Goal: Information Seeking & Learning: Learn about a topic

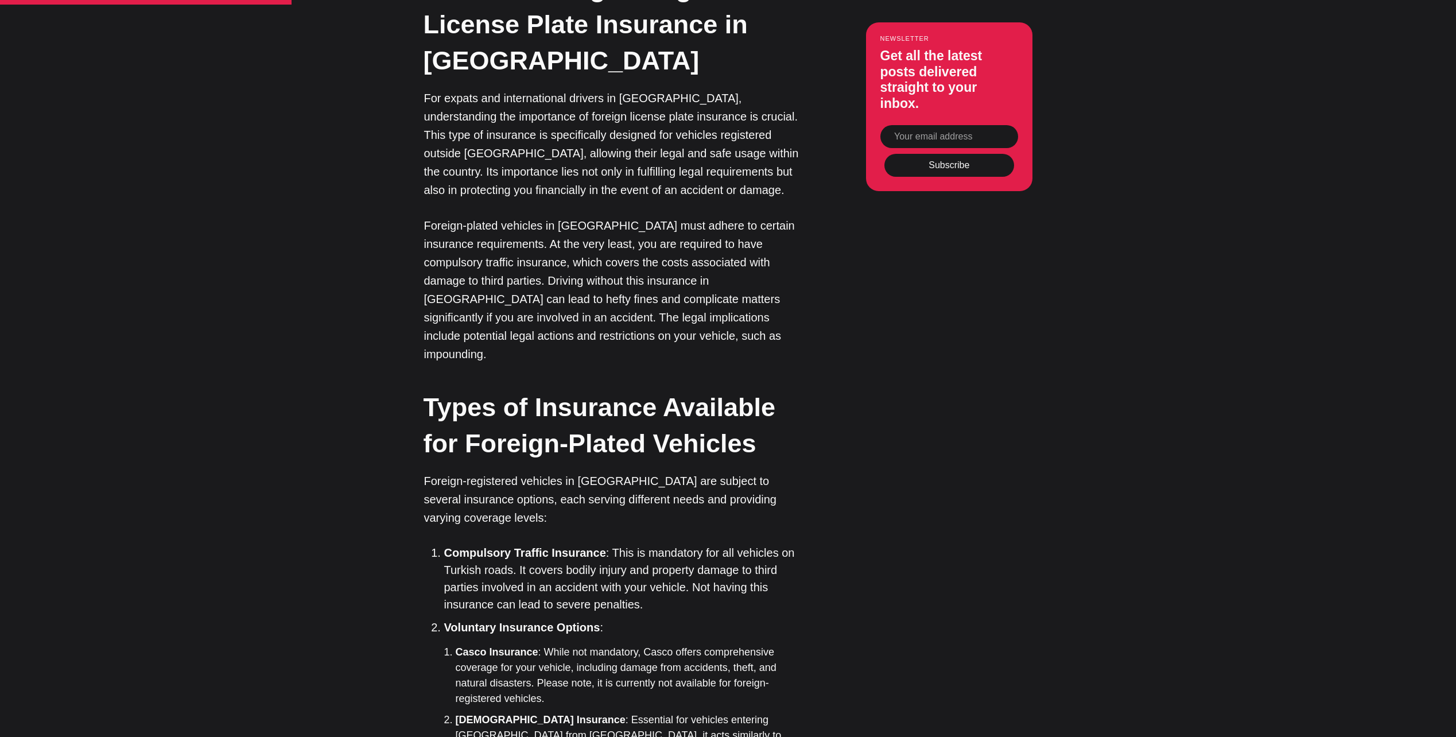
scroll to position [1377, 0]
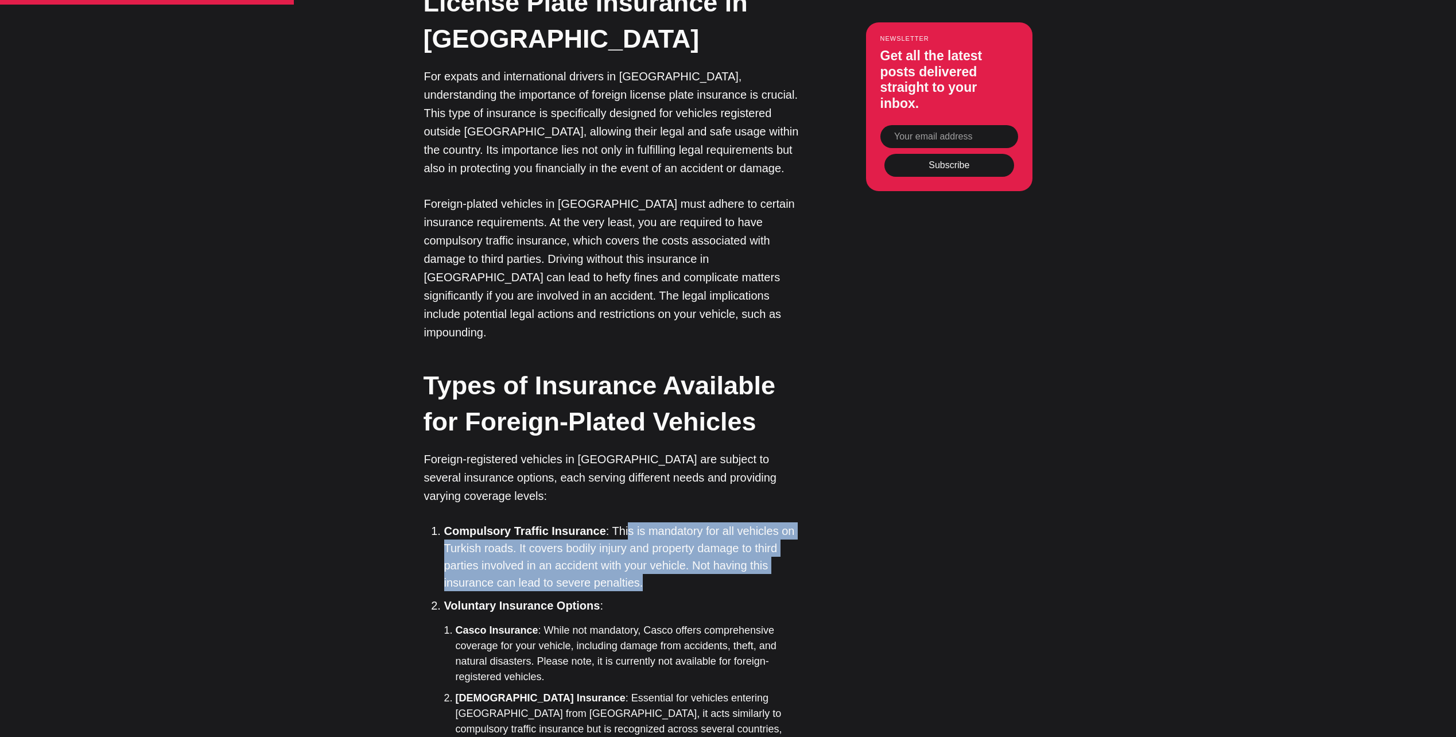
drag, startPoint x: 729, startPoint y: 349, endPoint x: 699, endPoint y: 401, distance: 60.1
click at [699, 522] on li "Compulsory Traffic Insurance : This is mandatory for all vehicles on Turkish ro…" at bounding box center [626, 556] width 364 height 69
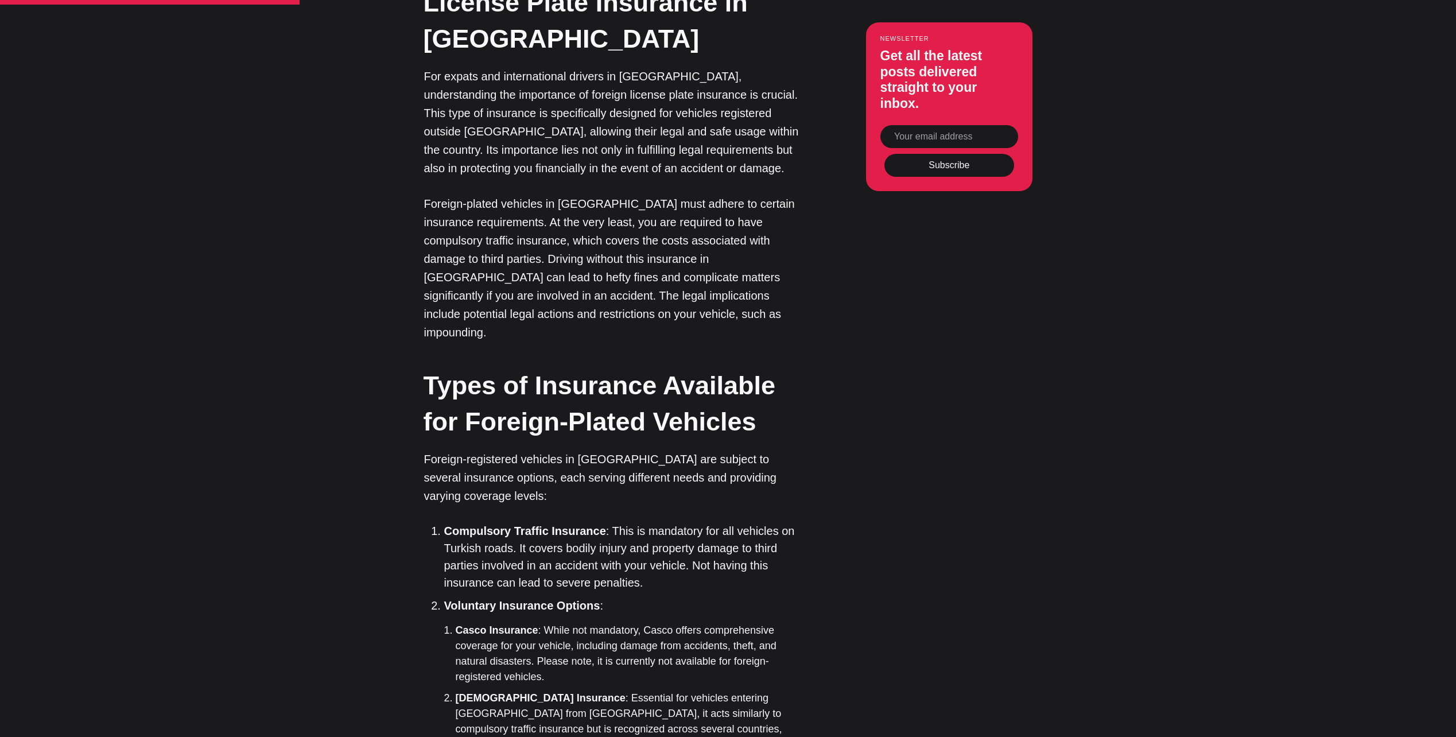
scroll to position [1530, 0]
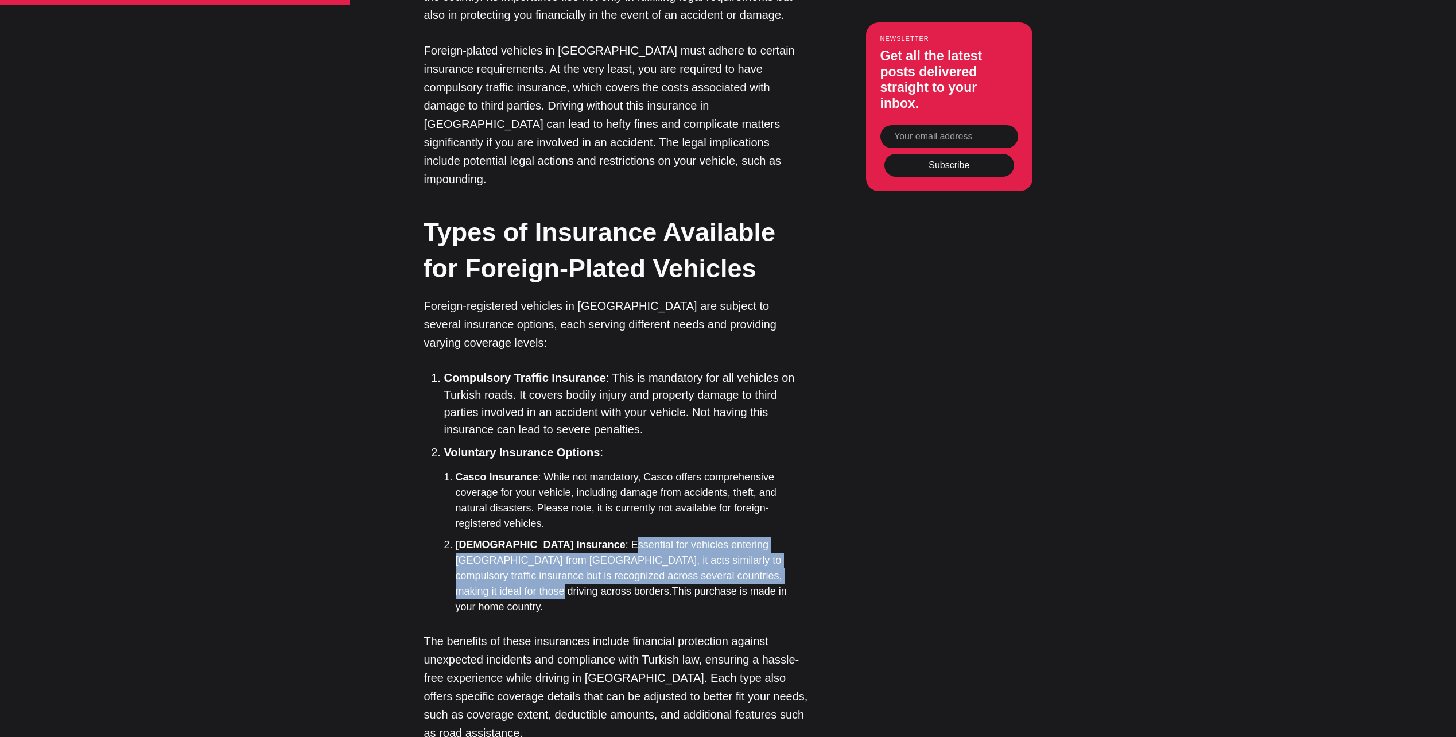
drag, startPoint x: 569, startPoint y: 369, endPoint x: 711, endPoint y: 391, distance: 144.0
click at [711, 537] on li "[DEMOGRAPHIC_DATA] Insurance : Essential for vehicles entering [GEOGRAPHIC_DATA…" at bounding box center [632, 575] width 353 height 77
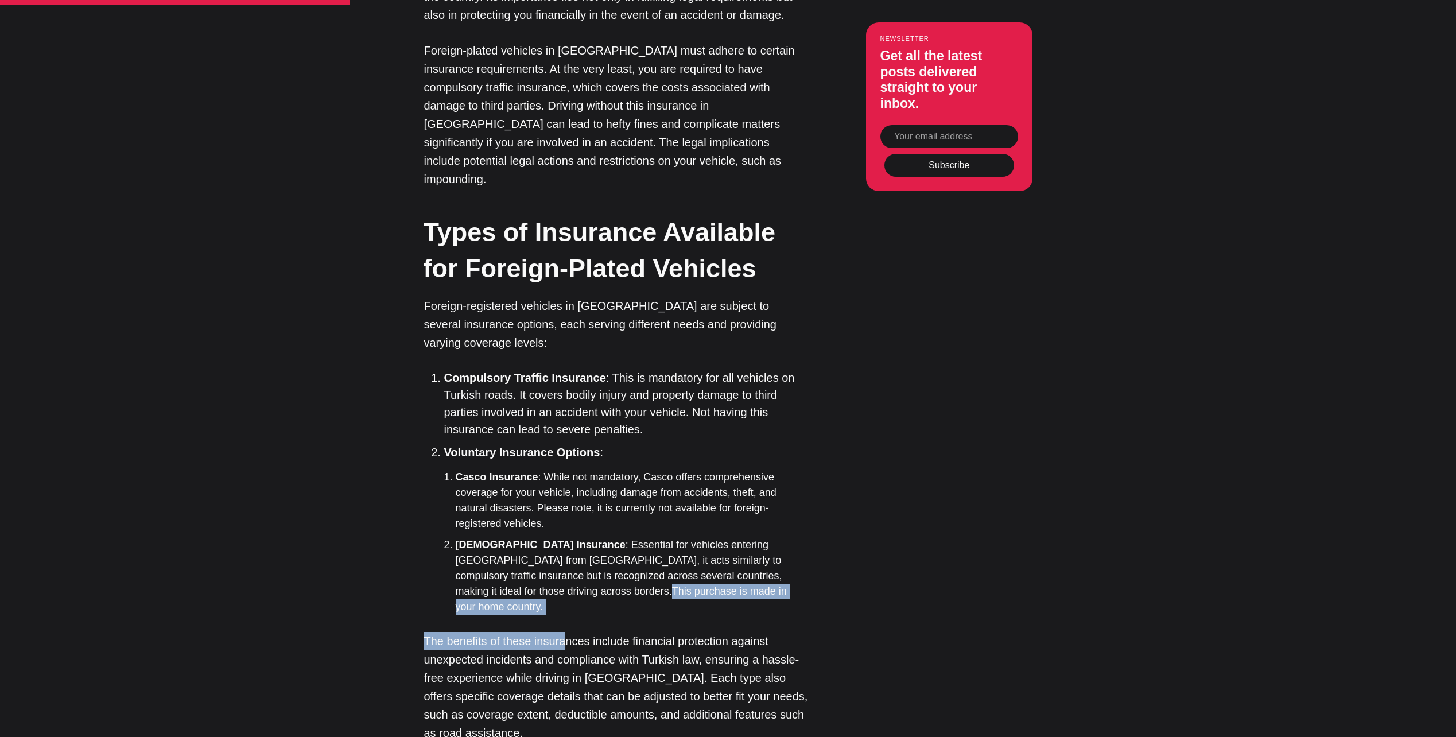
drag, startPoint x: 484, startPoint y: 411, endPoint x: 562, endPoint y: 422, distance: 78.8
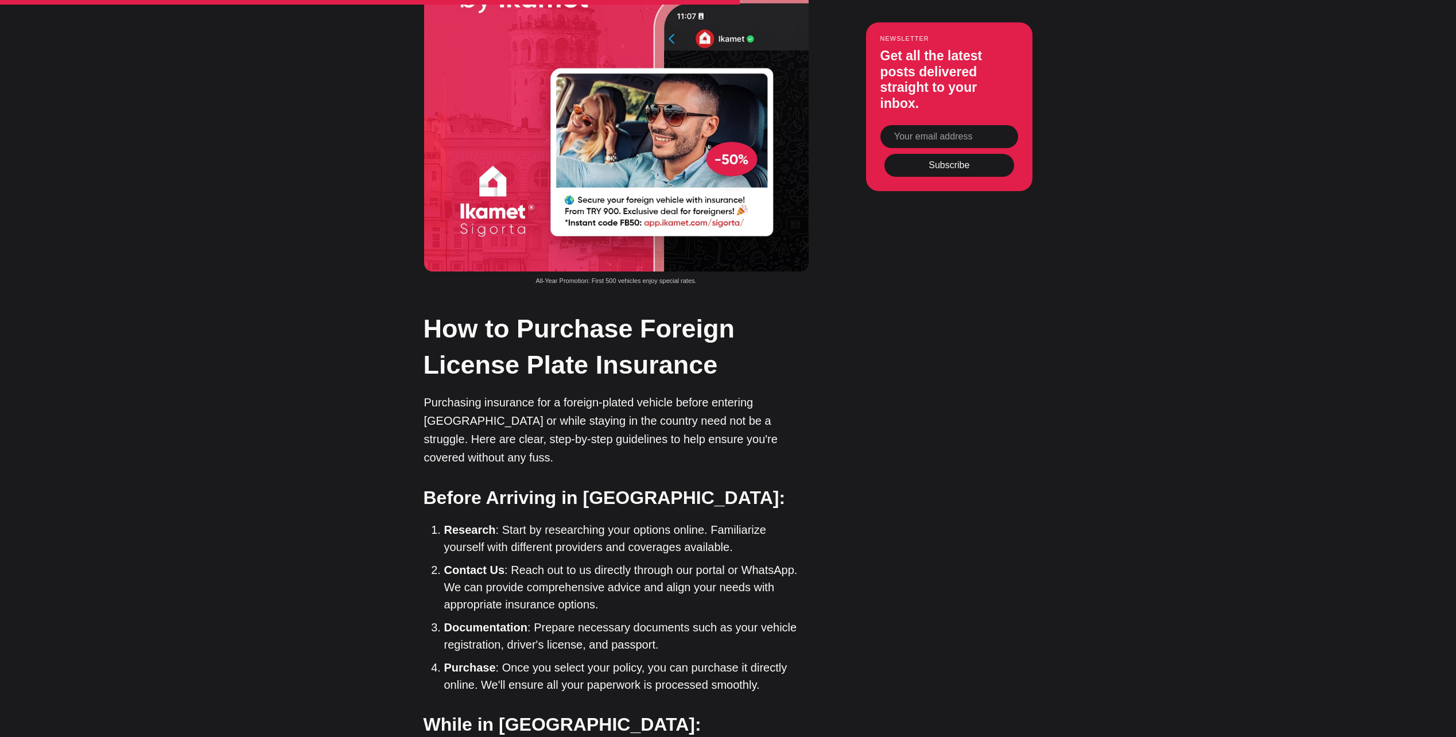
scroll to position [2601, 0]
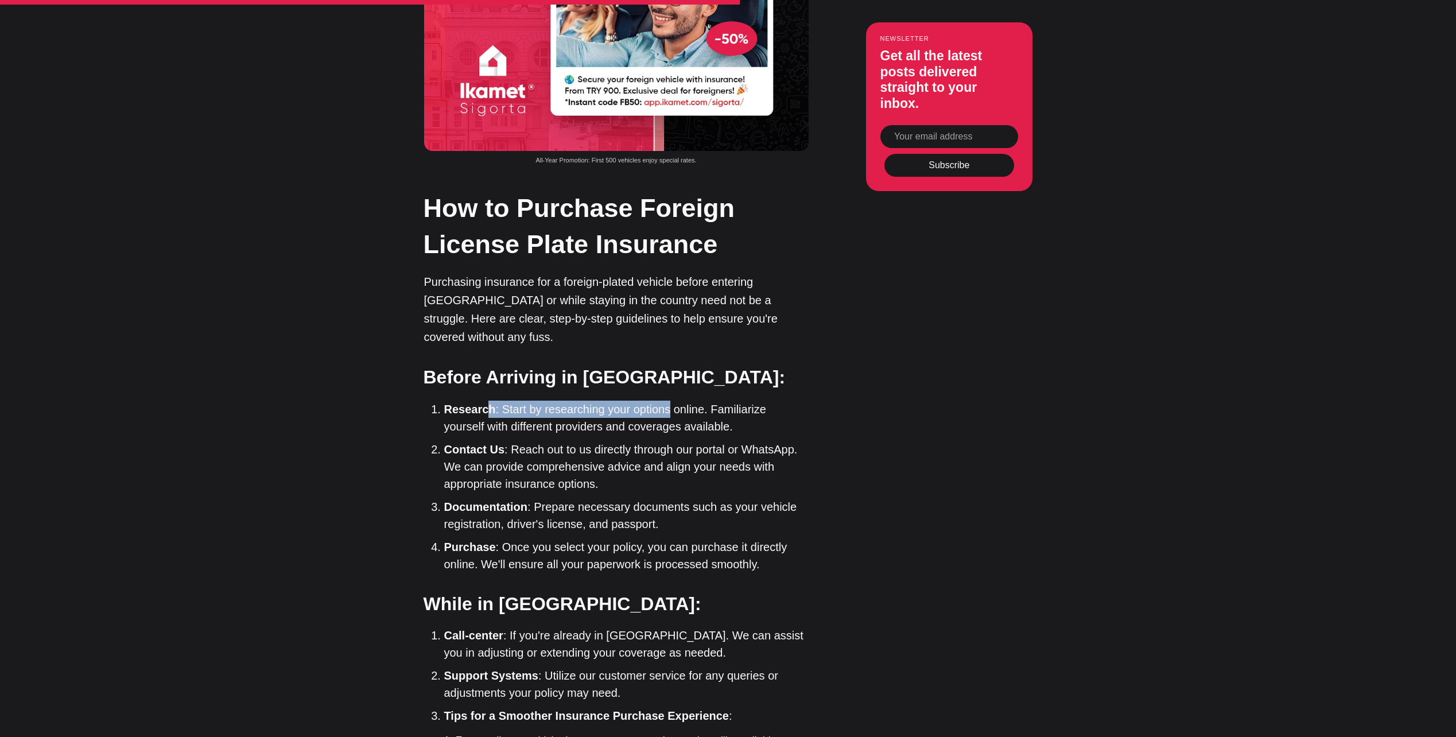
drag, startPoint x: 495, startPoint y: 193, endPoint x: 664, endPoint y: 203, distance: 169.5
click at [664, 400] on li "Research : Start by researching your options online. Familiarize yourself with …" at bounding box center [626, 417] width 364 height 34
drag, startPoint x: 637, startPoint y: 219, endPoint x: 645, endPoint y: 219, distance: 8.0
click at [645, 400] on li "Research : Start by researching your options online. Familiarize yourself with …" at bounding box center [626, 417] width 364 height 34
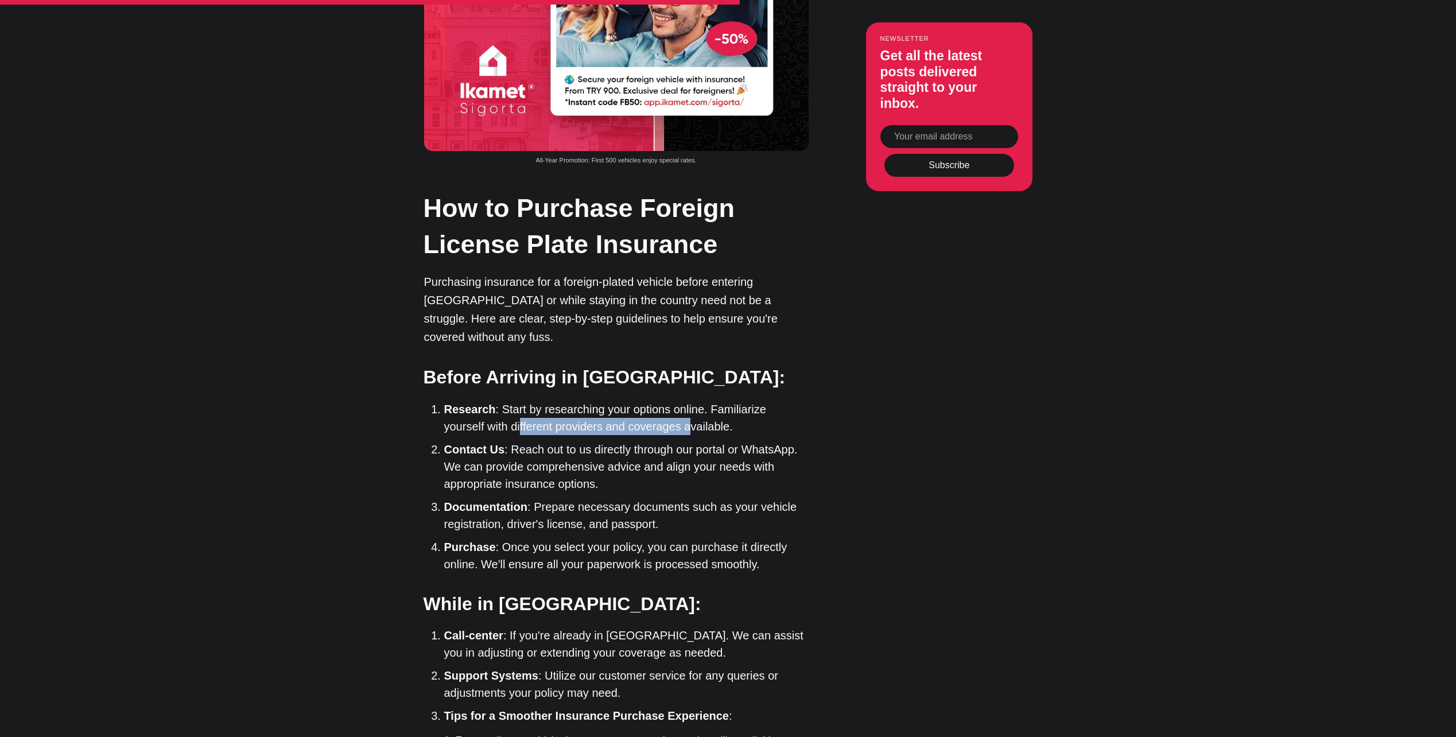
drag, startPoint x: 645, startPoint y: 219, endPoint x: 606, endPoint y: 232, distance: 40.6
click at [645, 400] on li "Research : Start by researching your options online. Familiarize yourself with …" at bounding box center [626, 417] width 364 height 34
drag, startPoint x: 570, startPoint y: 242, endPoint x: 777, endPoint y: 244, distance: 206.6
click at [777, 441] on li "Contact Us : Reach out to us directly through our portal or WhatsApp. We can pr…" at bounding box center [626, 467] width 364 height 52
drag, startPoint x: 777, startPoint y: 244, endPoint x: 673, endPoint y: 257, distance: 104.7
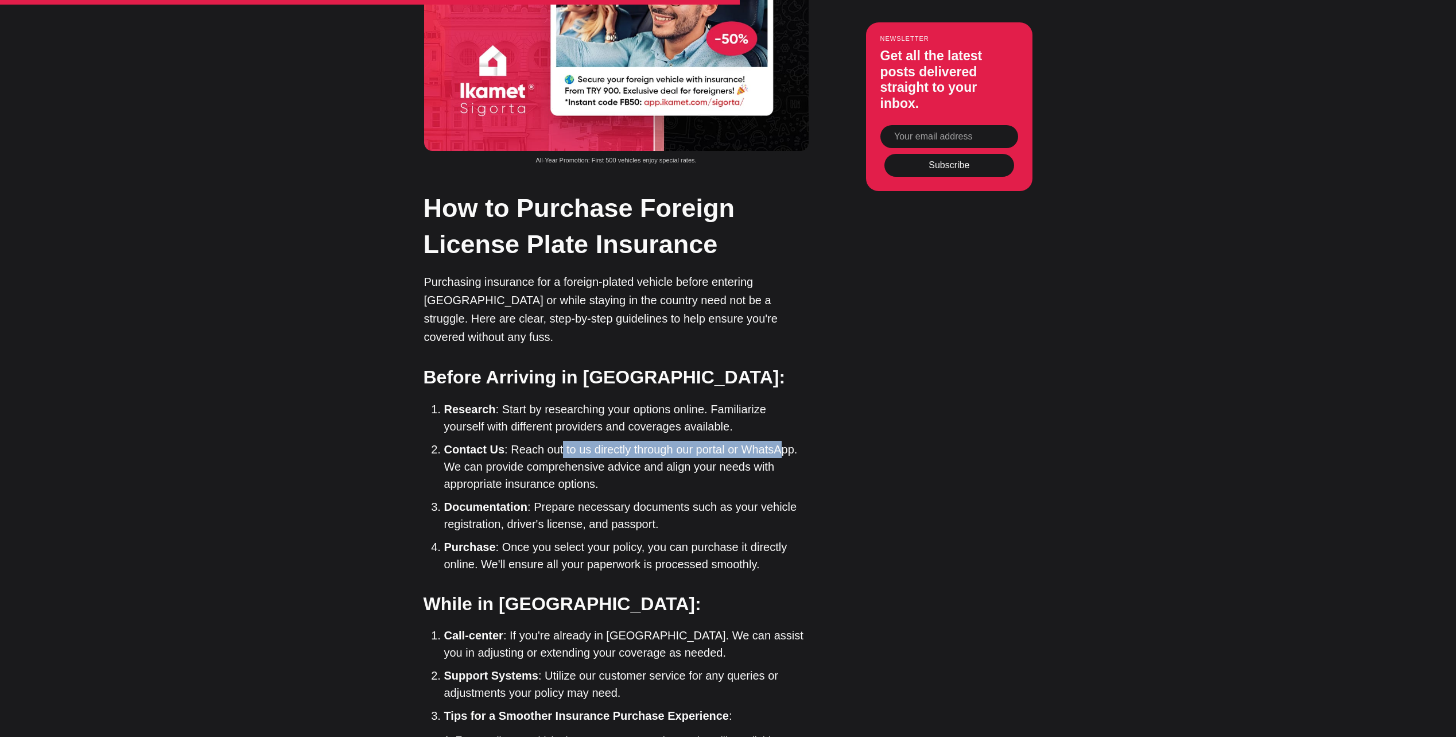
click at [777, 441] on li "Contact Us : Reach out to us directly through our portal or WhatsApp. We can pr…" at bounding box center [626, 467] width 364 height 52
click at [662, 441] on li "Contact Us : Reach out to us directly through our portal or WhatsApp. We can pr…" at bounding box center [626, 467] width 364 height 52
drag, startPoint x: 561, startPoint y: 298, endPoint x: 687, endPoint y: 332, distance: 130.5
click at [687, 400] on ol "Research : Start by researching your options online. Familiarize yourself with …" at bounding box center [621, 486] width 376 height 172
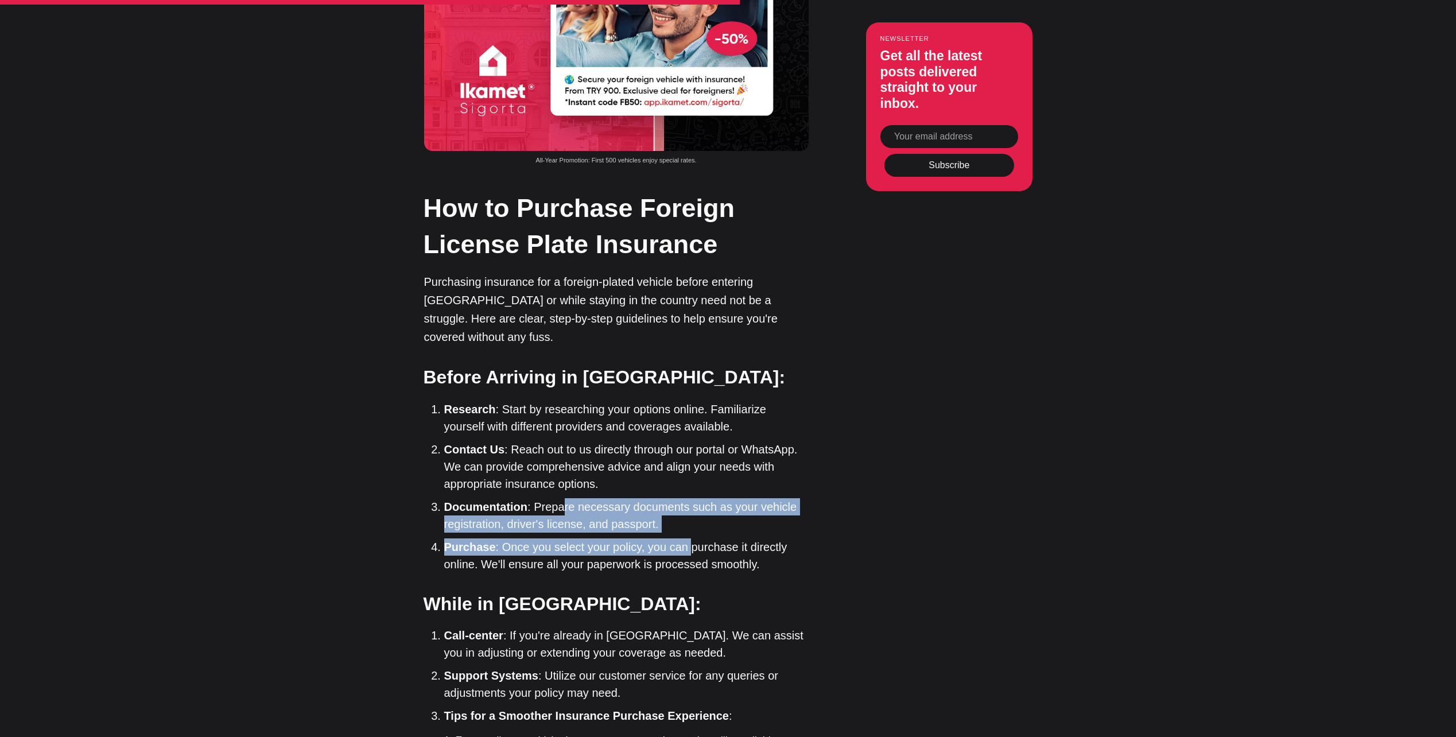
click at [687, 538] on li "Purchase : Once you select your policy, you can purchase it directly online. We…" at bounding box center [626, 555] width 364 height 34
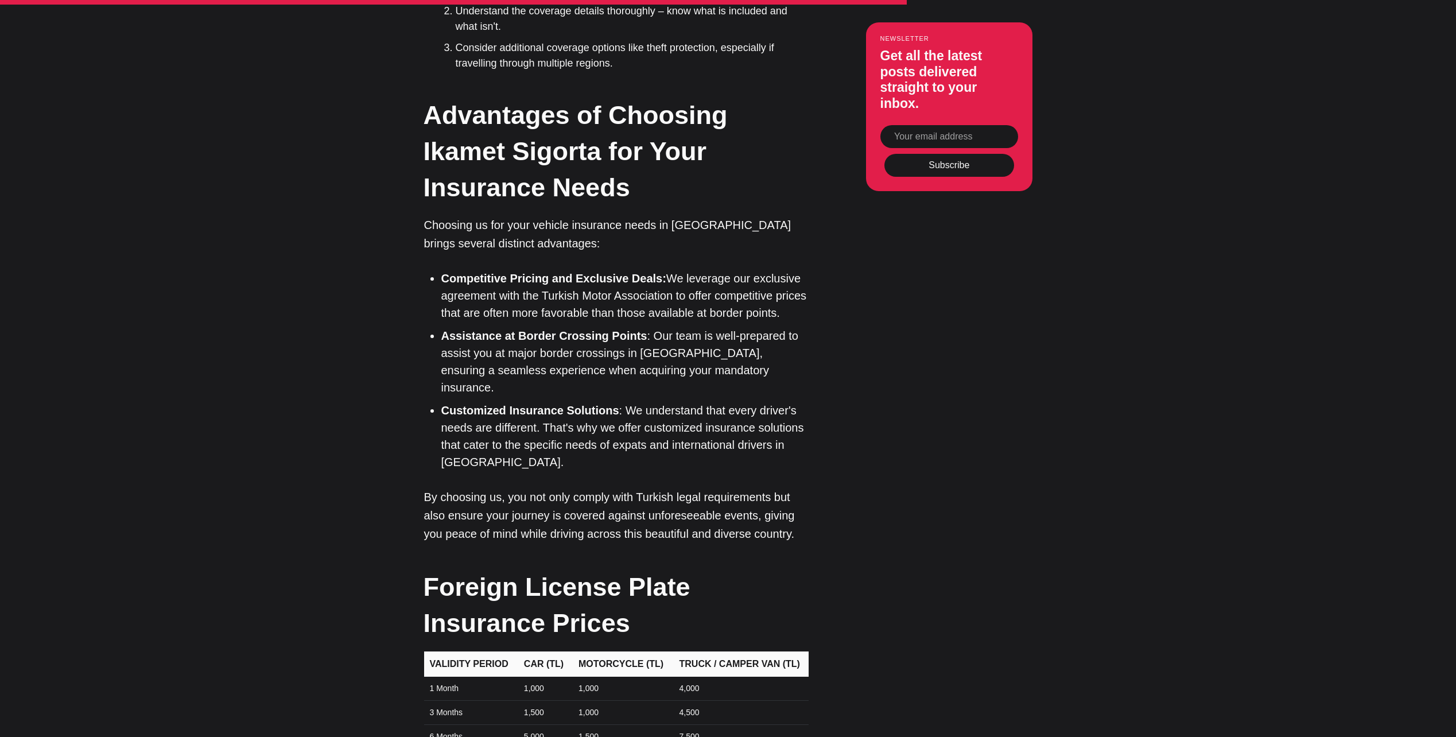
scroll to position [3519, 0]
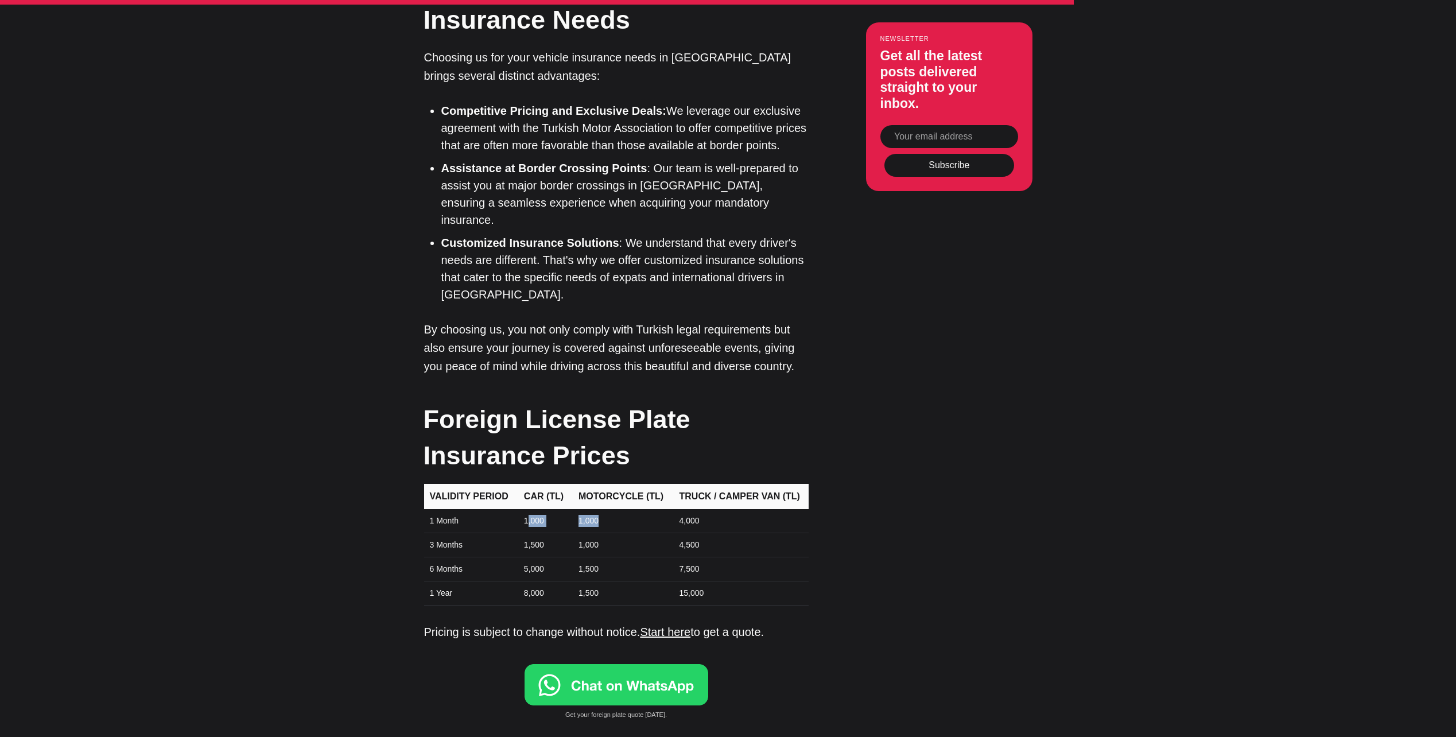
drag, startPoint x: 530, startPoint y: 309, endPoint x: 622, endPoint y: 308, distance: 92.4
click at [622, 509] on tr "1 Month 1,000 1,000 4,000" at bounding box center [616, 521] width 384 height 24
click at [622, 509] on td "1,000" at bounding box center [621, 521] width 101 height 24
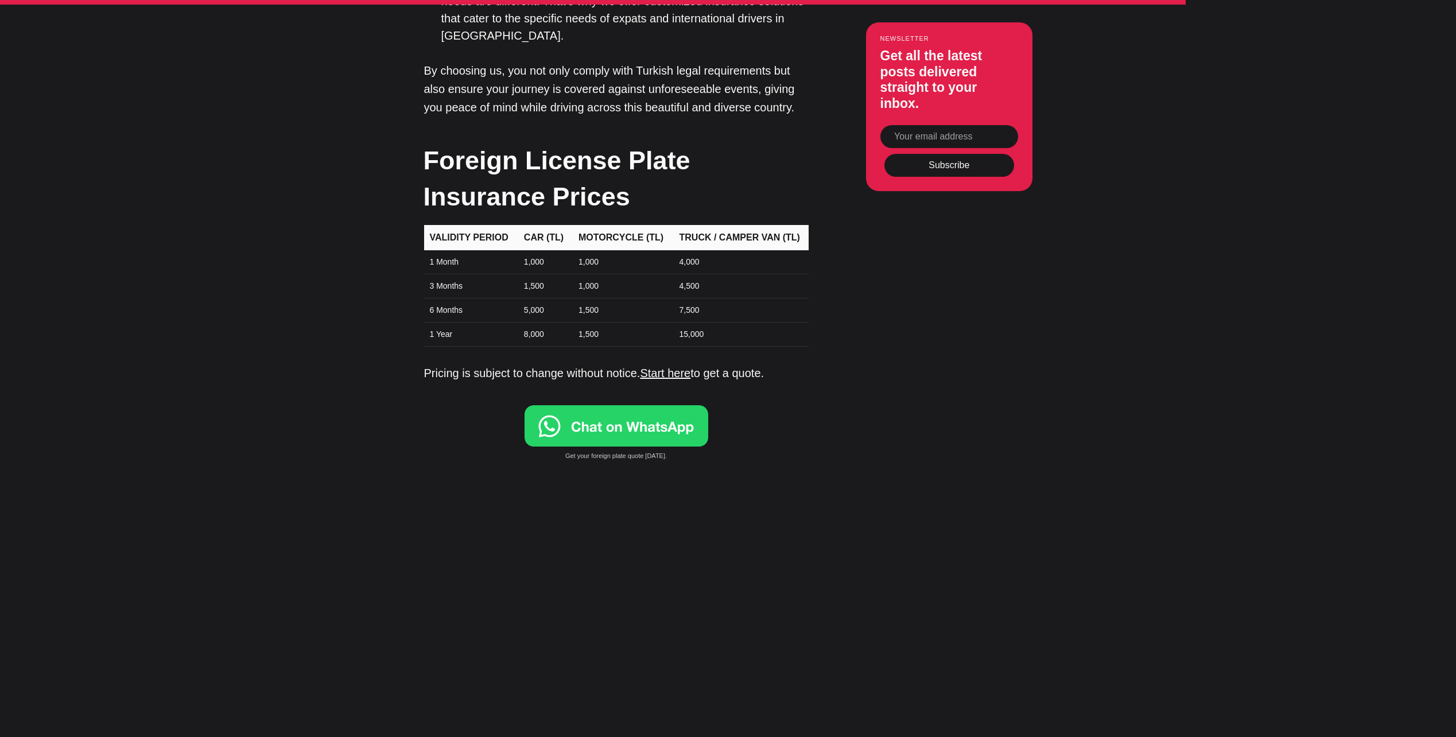
scroll to position [3825, 0]
